Goal: Navigation & Orientation: Find specific page/section

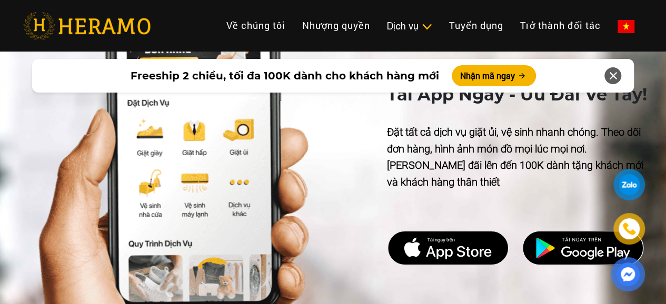
scroll to position [2581, 0]
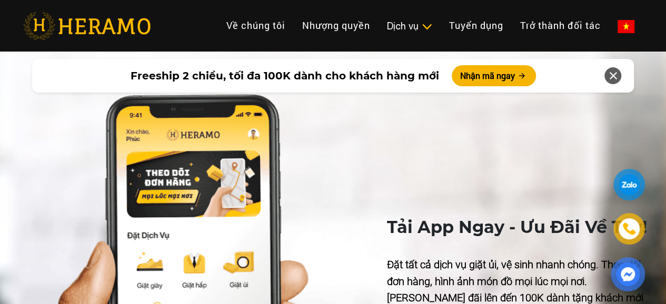
click at [614, 78] on icon at bounding box center [613, 75] width 13 height 19
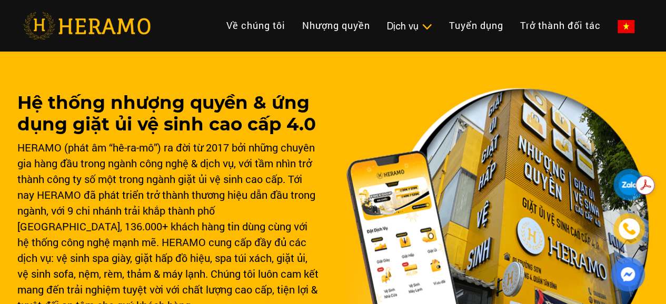
scroll to position [0, 0]
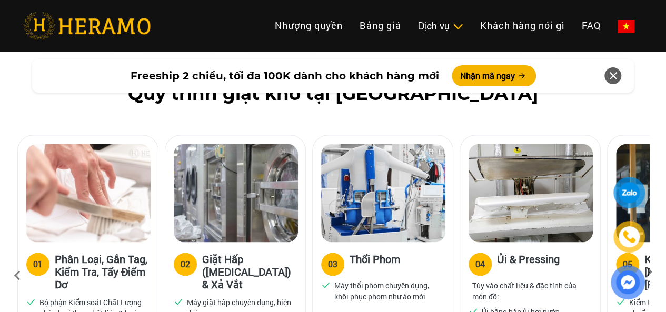
scroll to position [737, 0]
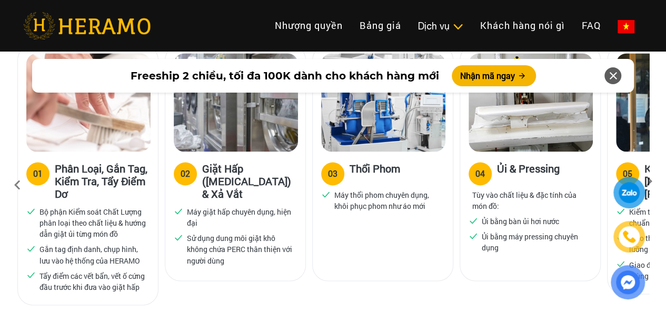
click at [646, 182] on icon at bounding box center [649, 185] width 19 height 7
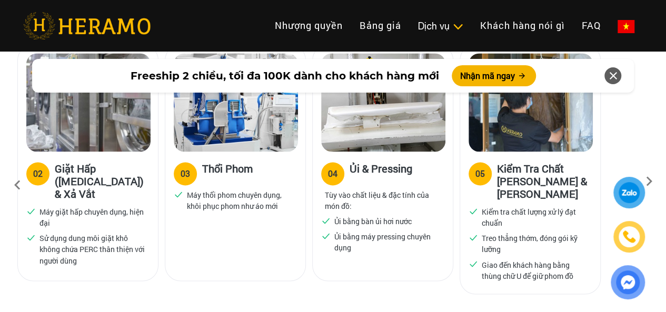
click at [646, 182] on icon at bounding box center [649, 185] width 19 height 7
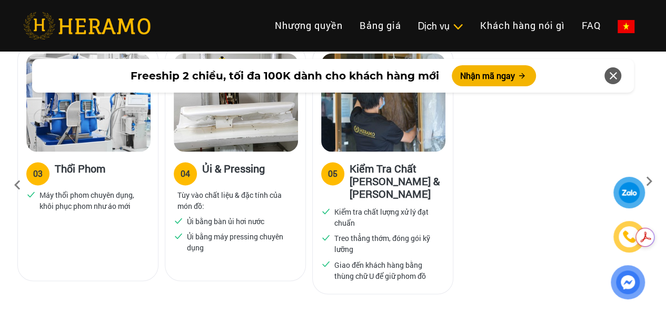
scroll to position [0, 0]
click at [627, 194] on div at bounding box center [630, 193] width 24 height 24
